Goal: Task Accomplishment & Management: Use online tool/utility

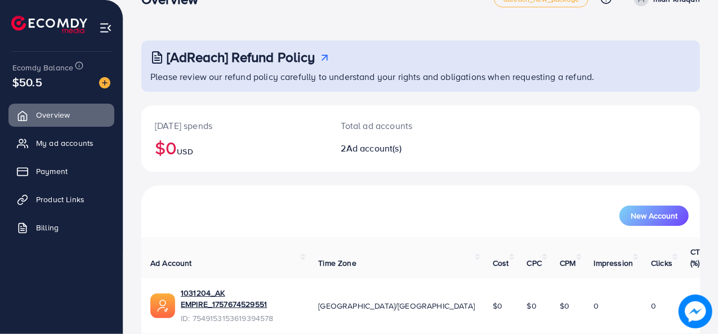
scroll to position [97, 0]
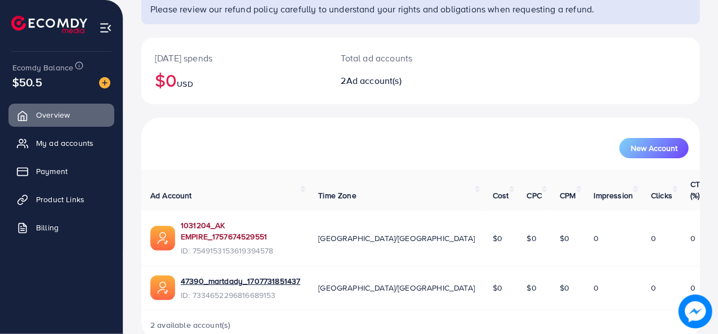
click at [250, 220] on link "1031204_AK EMPIRE_1757674529551" at bounding box center [240, 231] width 119 height 23
click at [239, 276] on link "47390_martdady_1707731851437" at bounding box center [240, 281] width 119 height 11
click at [259, 220] on link "1031204_AK EMPIRE_1757674529551" at bounding box center [240, 231] width 119 height 23
click at [41, 199] on span "Product Links" at bounding box center [63, 199] width 48 height 11
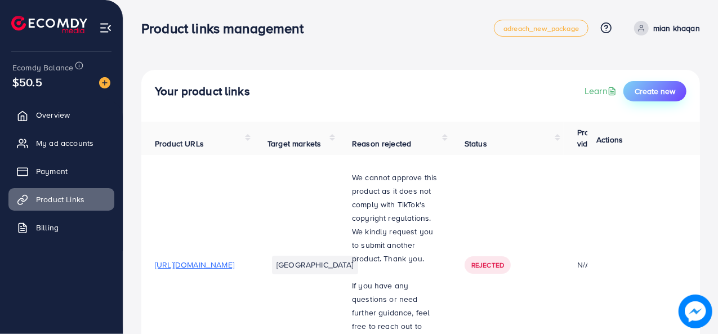
click at [652, 90] on span "Create new" at bounding box center [655, 91] width 41 height 11
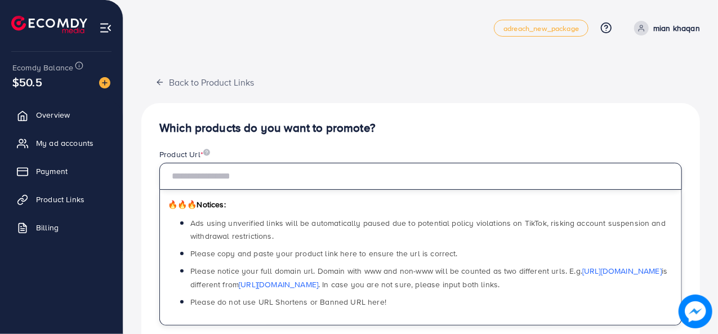
click at [309, 181] on input "text" at bounding box center [420, 176] width 523 height 27
paste input "**********"
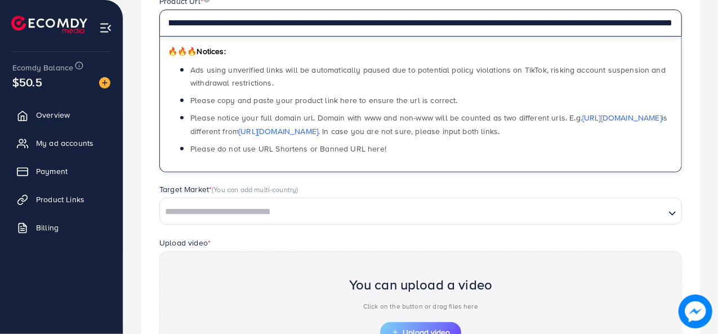
scroll to position [154, 0]
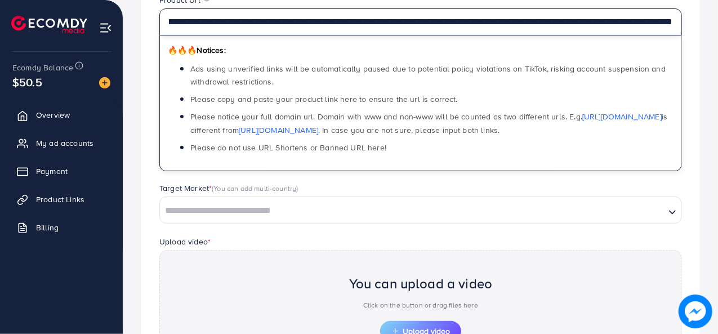
type input "**********"
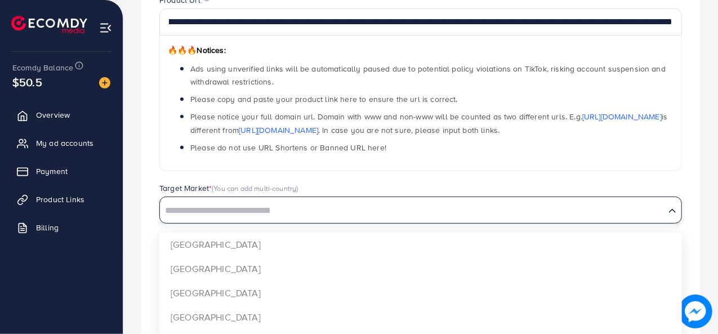
scroll to position [0, 0]
click at [530, 211] on input "Search for option" at bounding box center [412, 210] width 503 height 17
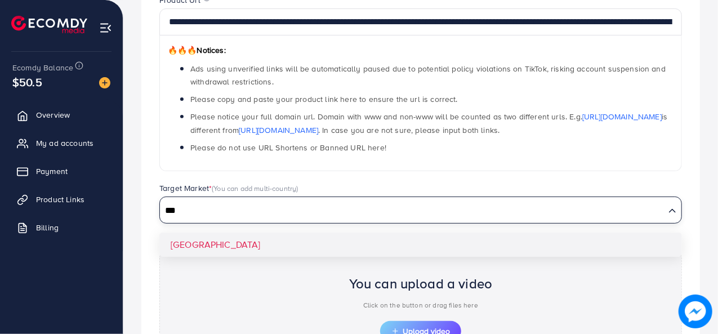
type input "***"
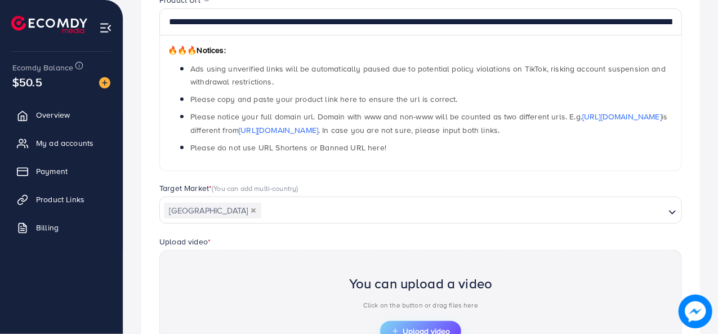
click at [402, 327] on span "Upload video" at bounding box center [421, 331] width 59 height 8
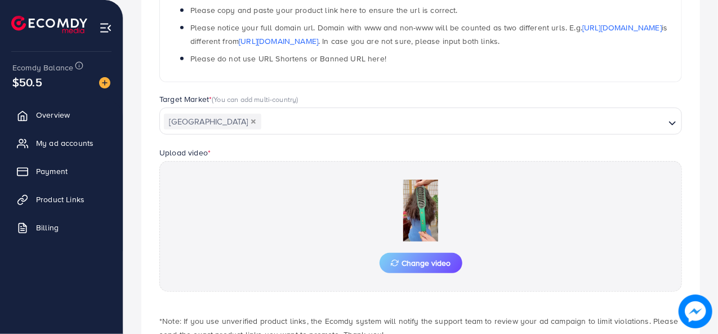
scroll to position [319, 0]
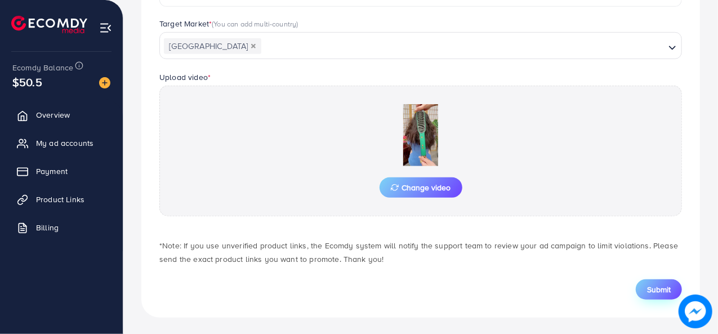
click at [665, 281] on button "Submit" at bounding box center [659, 289] width 46 height 20
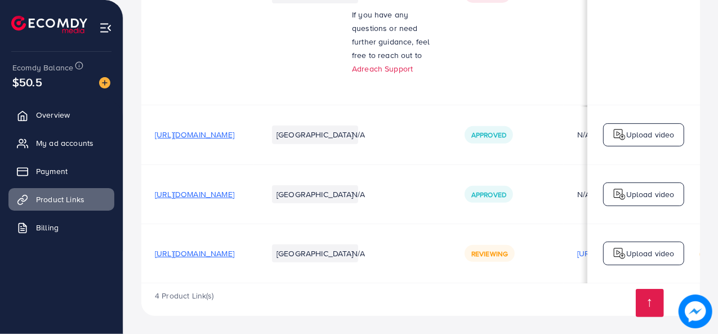
scroll to position [272, 0]
click at [510, 296] on div "4 Product Link(s)" at bounding box center [420, 299] width 559 height 33
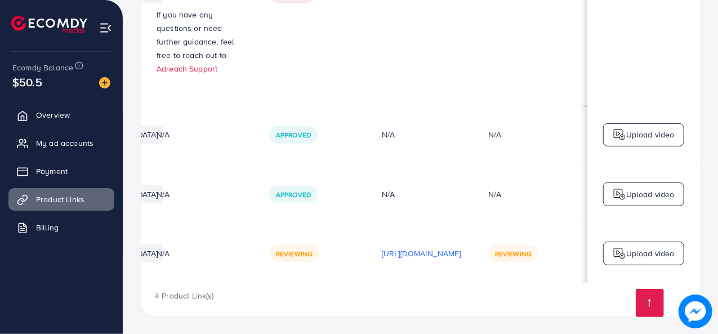
scroll to position [0, 301]
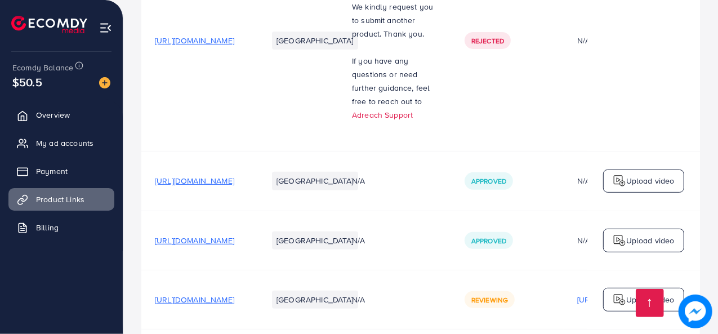
scroll to position [191, 0]
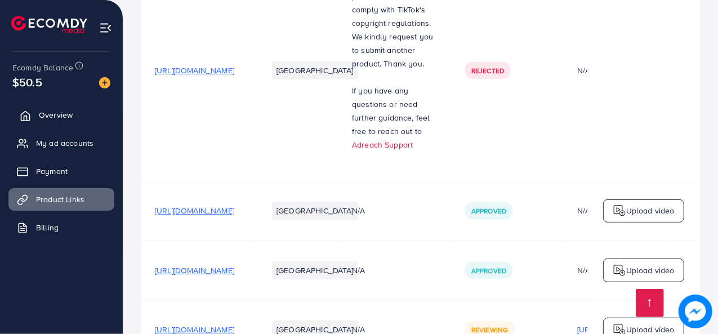
click at [69, 110] on span "Overview" at bounding box center [56, 114] width 34 height 11
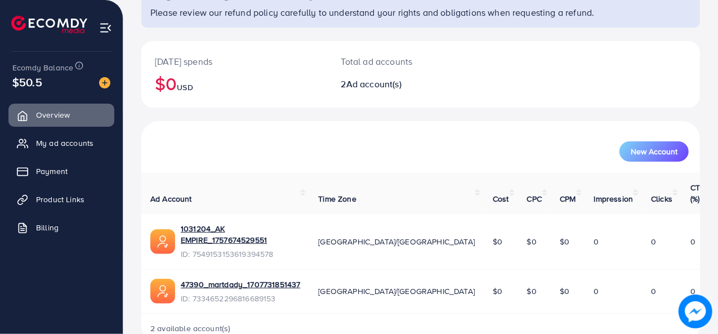
scroll to position [97, 0]
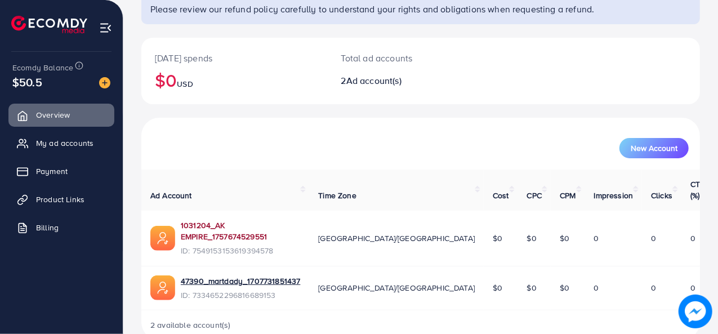
click at [254, 220] on link "1031204_AK EMPIRE_1757674529551" at bounding box center [240, 231] width 119 height 23
click at [228, 220] on link "1031204_AK EMPIRE_1757674529551" at bounding box center [240, 231] width 119 height 23
click at [74, 193] on link "Product Links" at bounding box center [61, 199] width 106 height 23
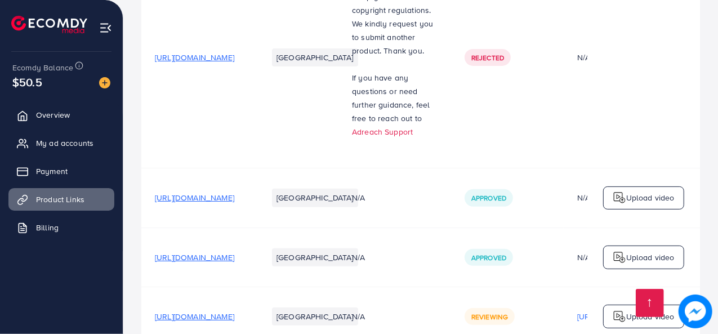
scroll to position [272, 0]
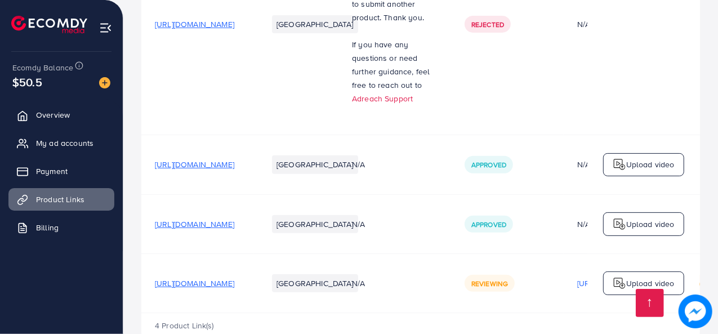
scroll to position [272, 0]
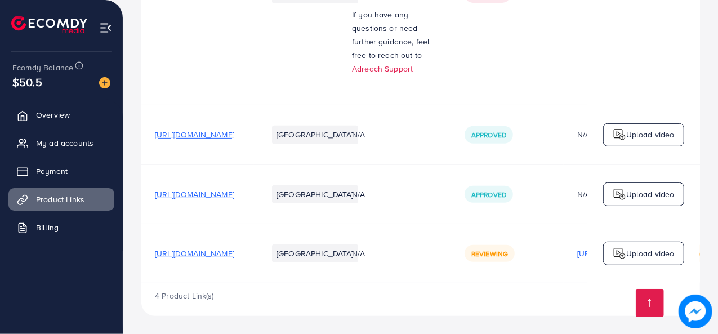
scroll to position [272, 0]
click at [72, 112] on link "Overview" at bounding box center [61, 115] width 106 height 23
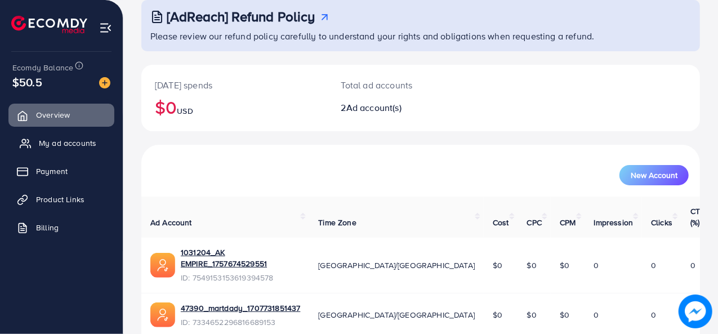
scroll to position [97, 0]
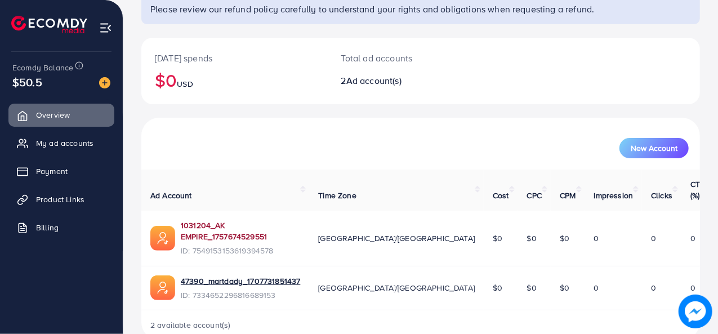
click at [233, 220] on link "1031204_AK EMPIRE_1757674529551" at bounding box center [240, 231] width 119 height 23
click at [255, 220] on link "1031204_AK EMPIRE_1757674529551" at bounding box center [240, 231] width 119 height 23
click at [70, 198] on span "Product Links" at bounding box center [63, 199] width 48 height 11
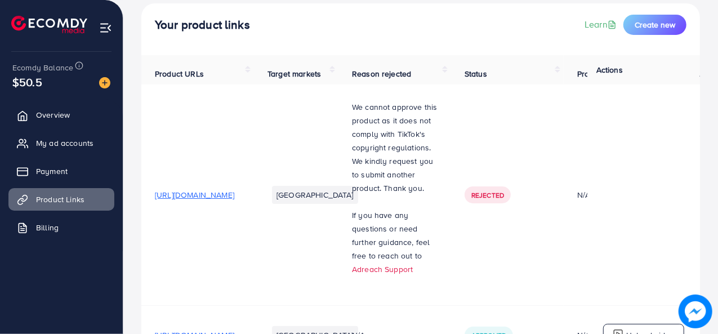
scroll to position [272, 0]
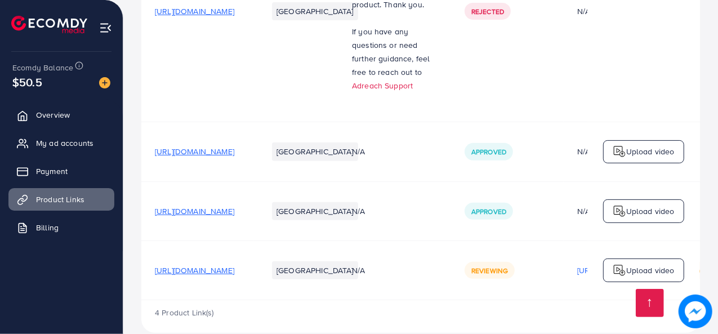
scroll to position [272, 0]
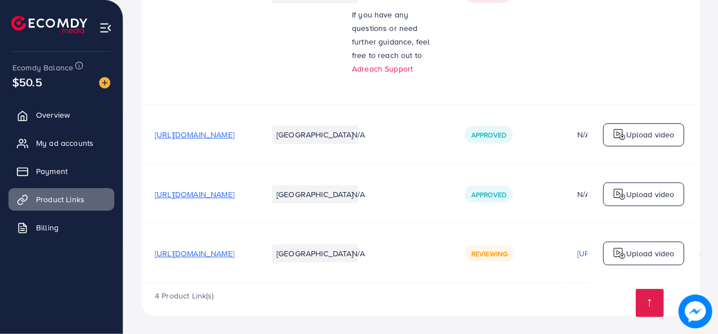
scroll to position [0, 334]
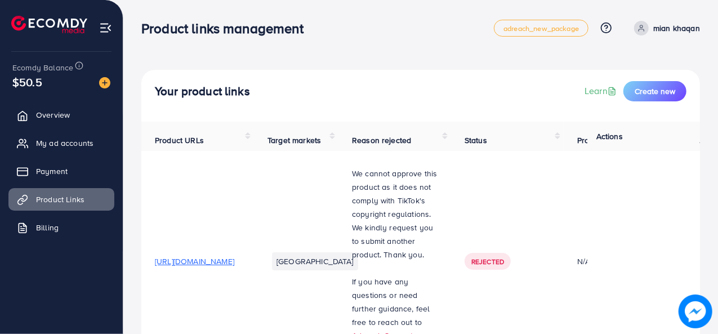
scroll to position [272, 0]
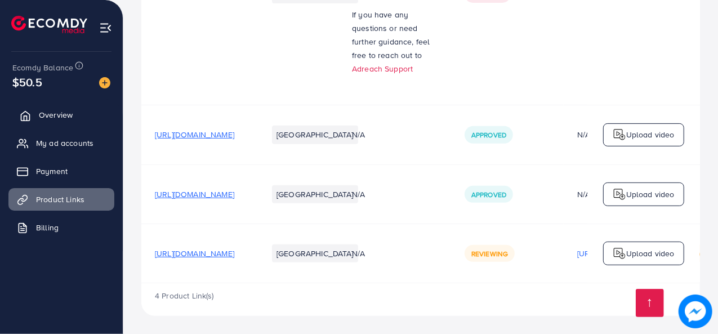
click at [40, 114] on span "Overview" at bounding box center [56, 114] width 34 height 11
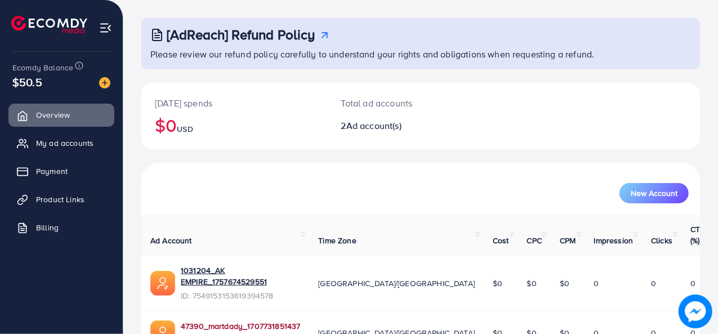
scroll to position [97, 0]
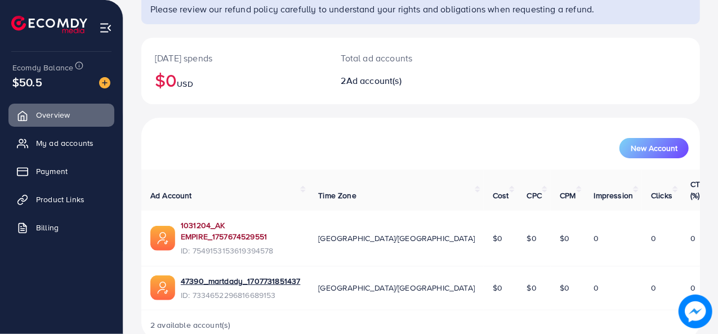
click at [238, 220] on link "1031204_AK EMPIRE_1757674529551" at bounding box center [240, 231] width 119 height 23
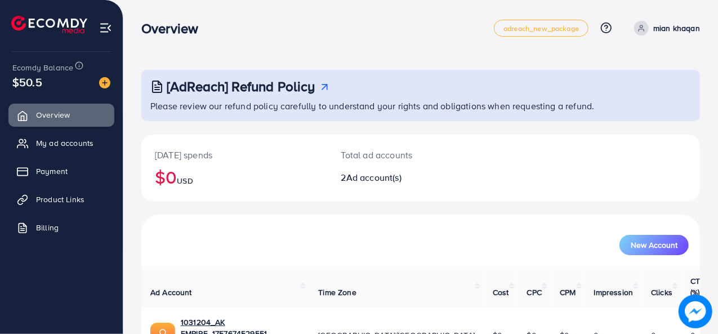
click at [257, 308] on td "1031204_AK EMPIRE_1757674529551 ID: 7549153153619394578" at bounding box center [225, 335] width 168 height 55
click at [253, 317] on link "1031204_AK EMPIRE_1757674529551" at bounding box center [240, 328] width 119 height 23
